Goal: Download file/media

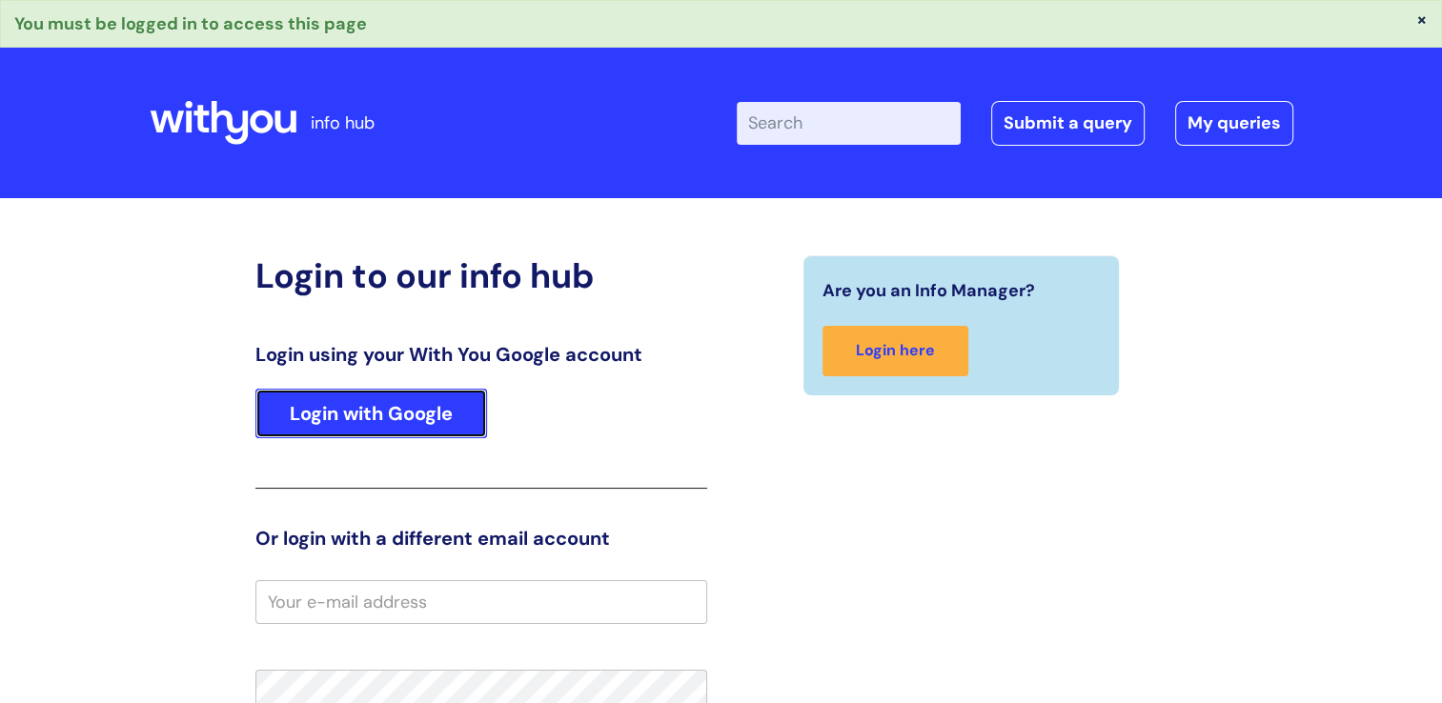
click at [424, 412] on link "Login with Google" at bounding box center [371, 414] width 232 height 50
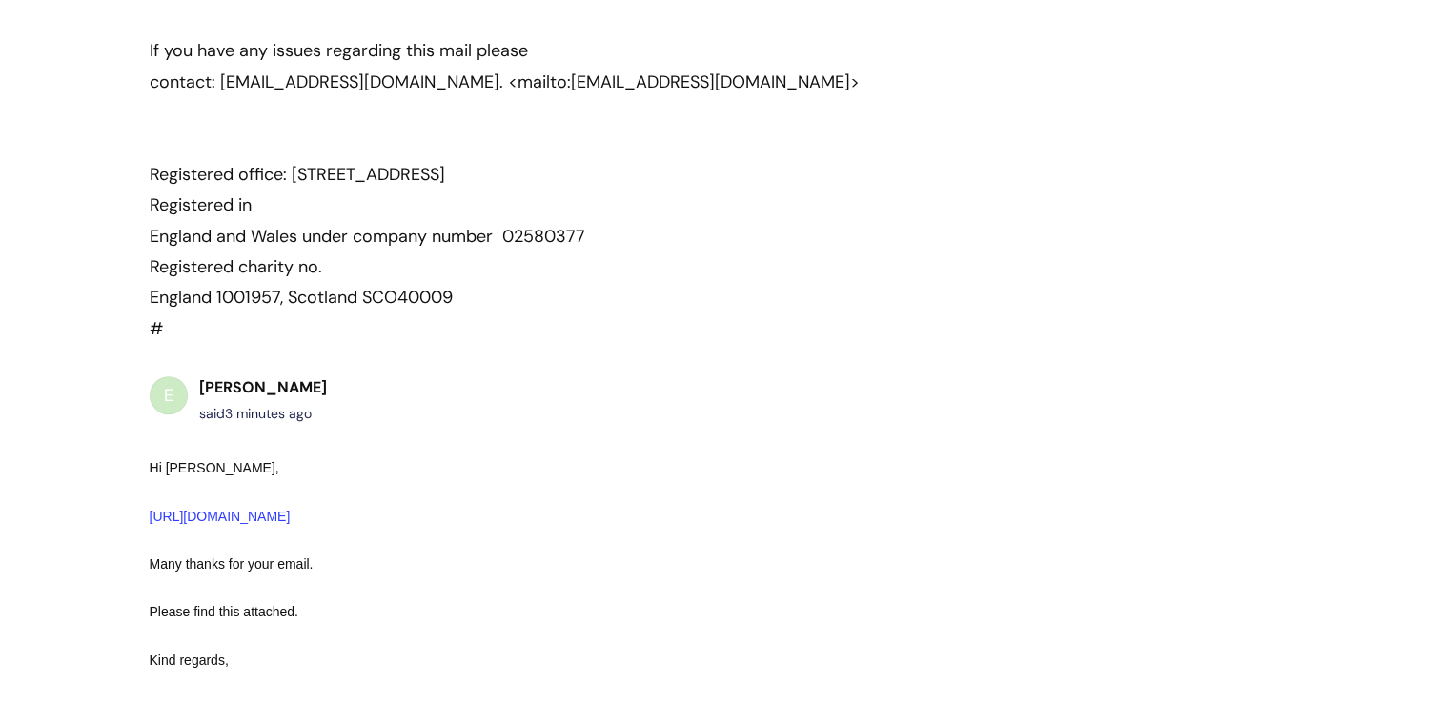
scroll to position [1241, 0]
click at [291, 507] on link "[URL][DOMAIN_NAME]" at bounding box center [220, 514] width 141 height 15
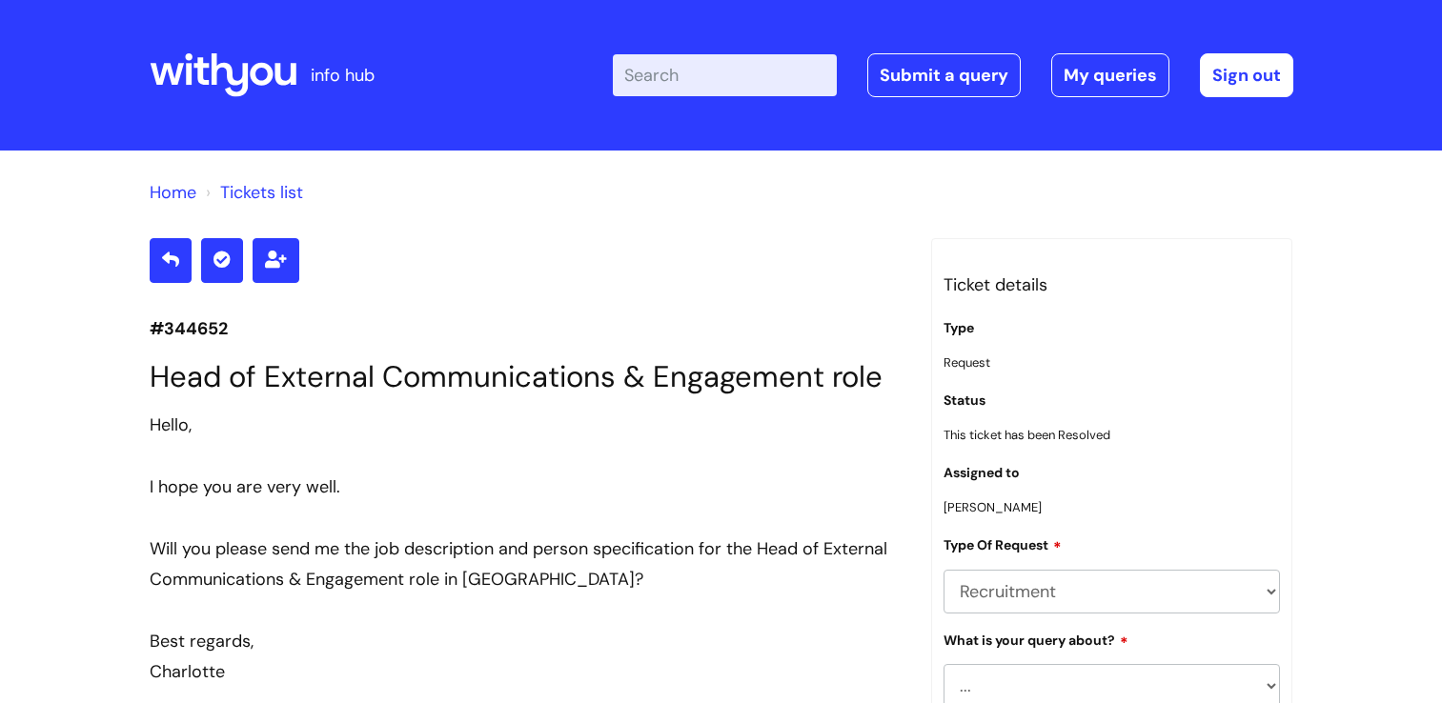
scroll to position [2027, 0]
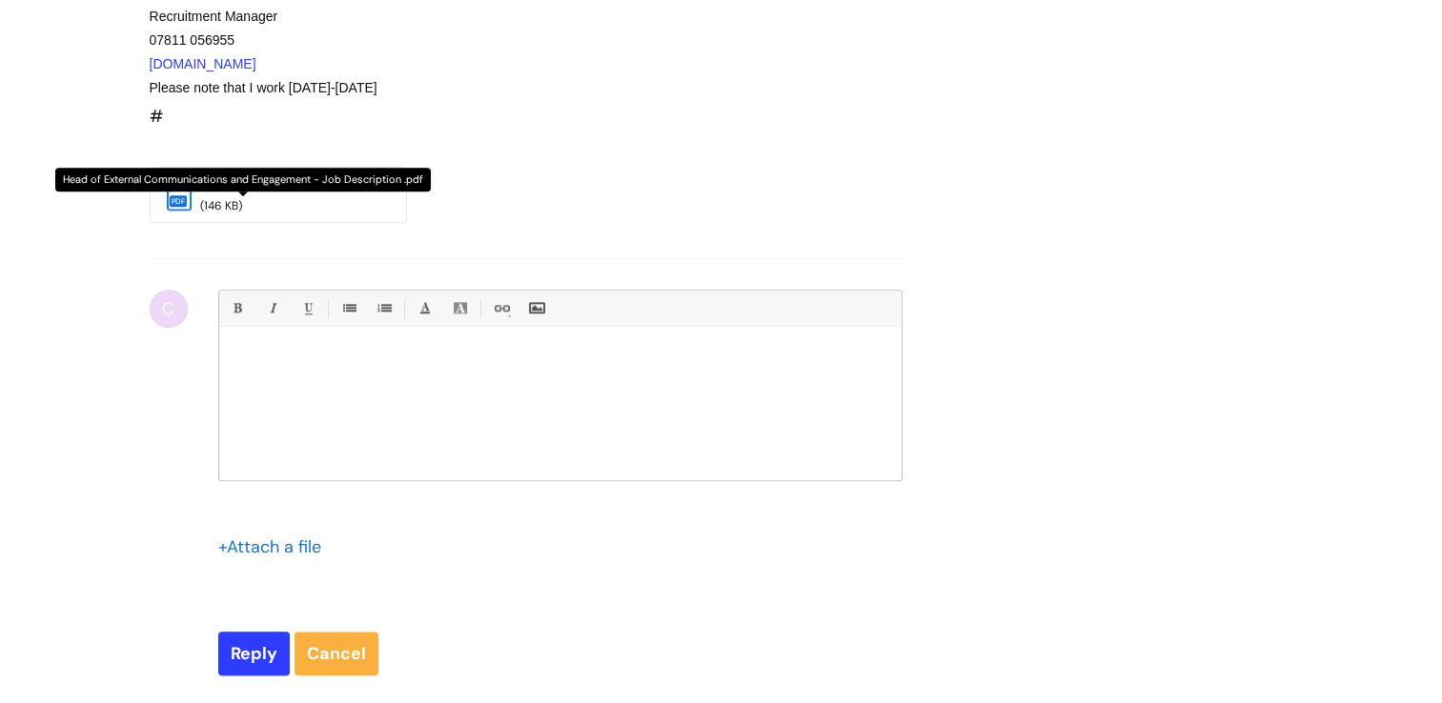
click at [213, 181] on link "Head of Exte..." at bounding box center [244, 183] width 89 height 17
